Goal: Information Seeking & Learning: Learn about a topic

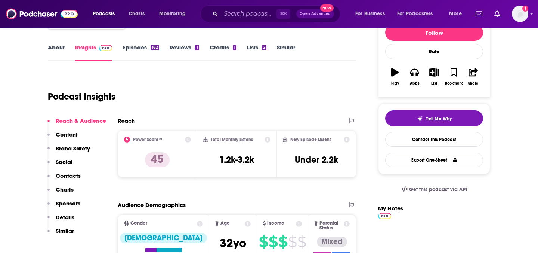
scroll to position [98, 0]
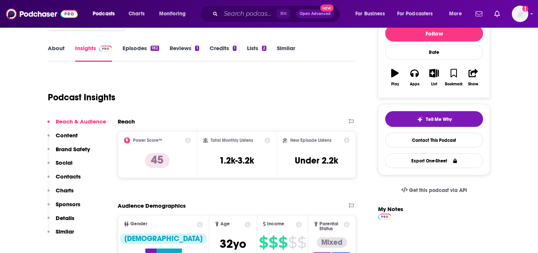
click at [58, 49] on link "About" at bounding box center [56, 52] width 17 height 17
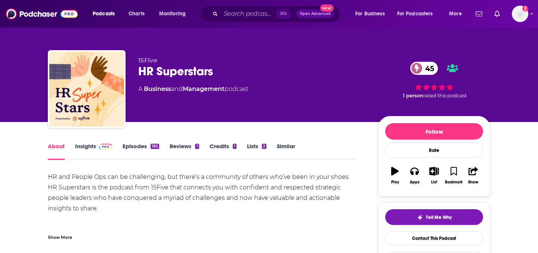
click at [144, 151] on link "Episodes 182" at bounding box center [141, 150] width 37 height 17
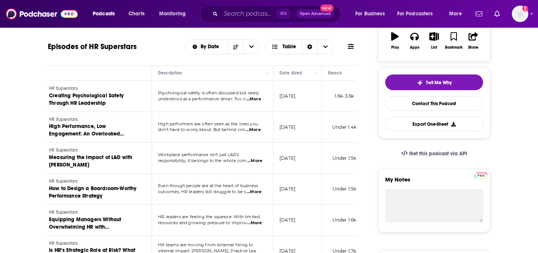
scroll to position [0, 46]
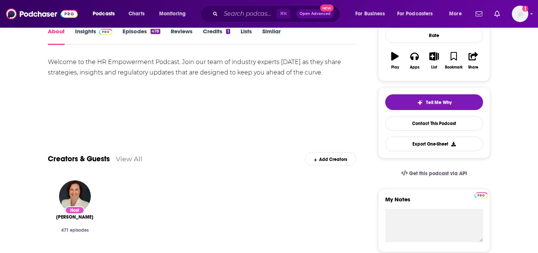
scroll to position [50, 0]
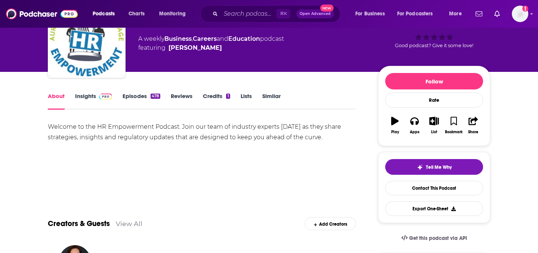
click at [130, 100] on link "Episodes 478" at bounding box center [142, 100] width 38 height 17
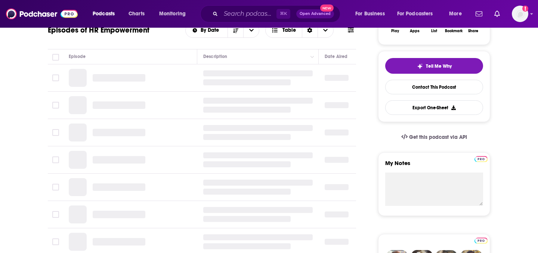
scroll to position [198, 0]
